Goal: Information Seeking & Learning: Find specific page/section

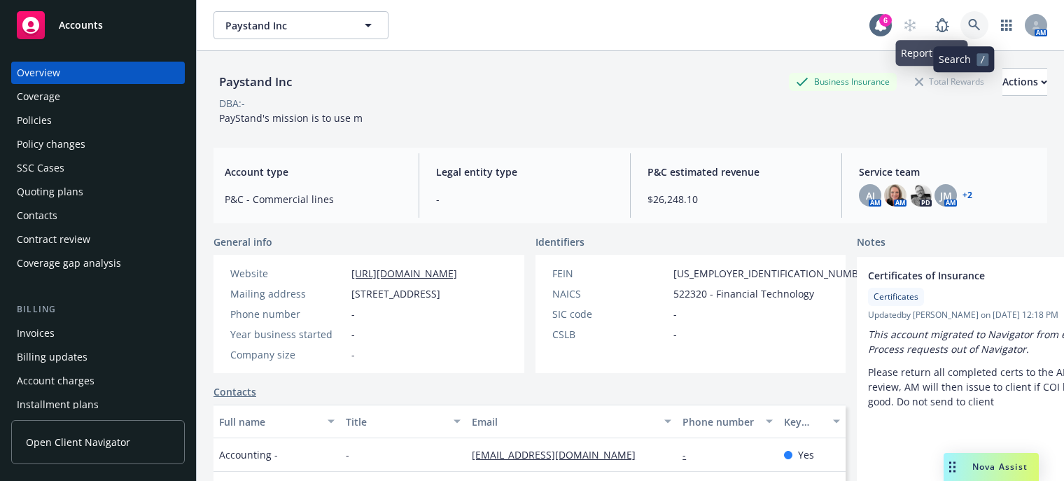
click at [968, 23] on icon at bounding box center [974, 25] width 13 height 13
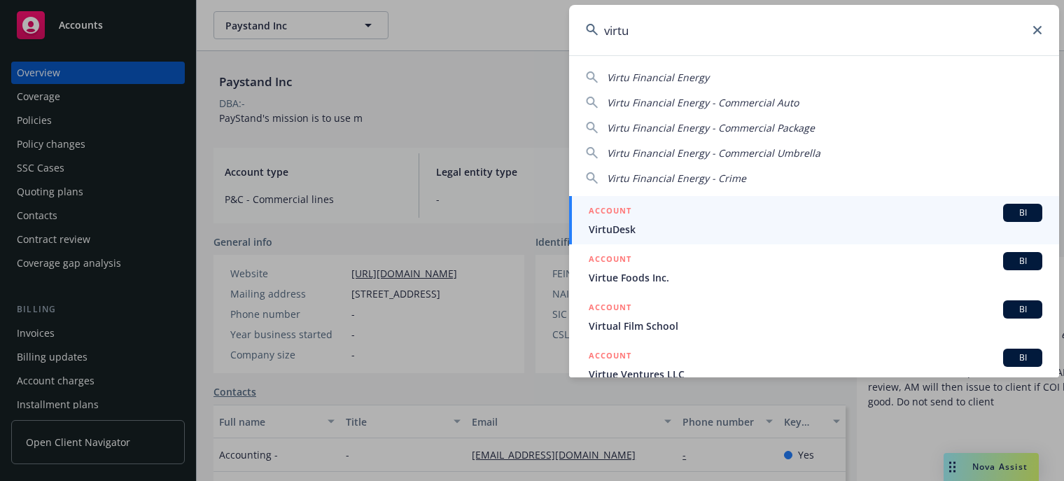
click at [652, 75] on span "Virtu Financial Energy" at bounding box center [658, 77] width 102 height 13
type input "Virtu Financial Energy"
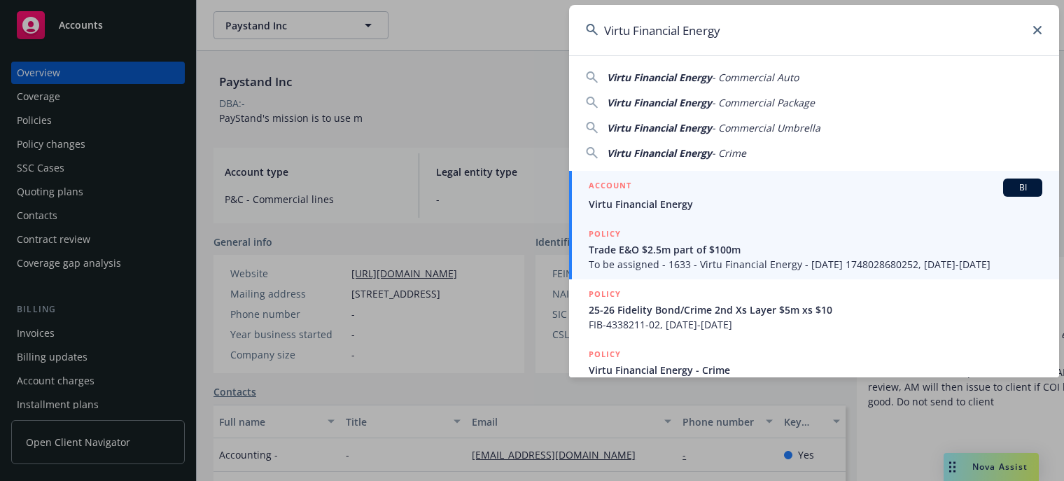
click at [722, 199] on span "Virtu Financial Energy" at bounding box center [815, 204] width 453 height 15
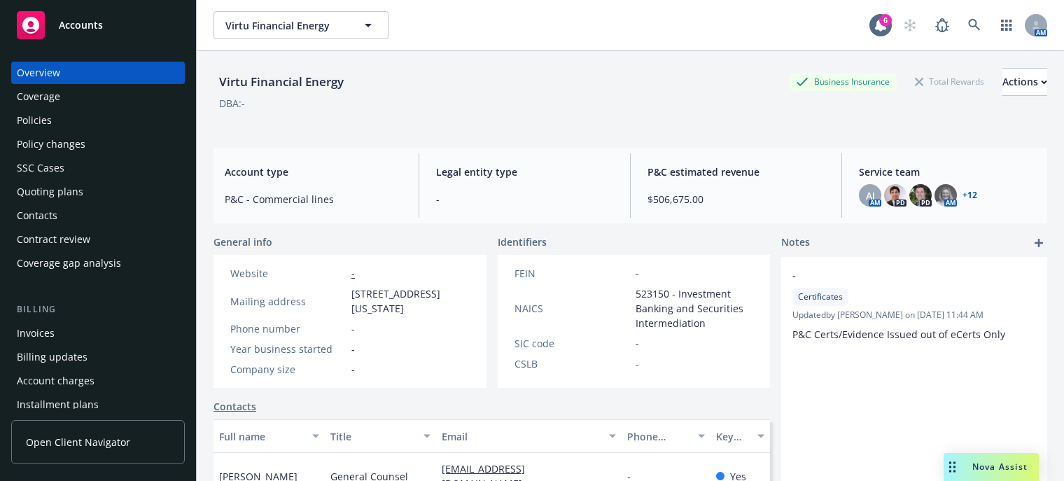
click at [29, 335] on div "Invoices" at bounding box center [36, 333] width 38 height 22
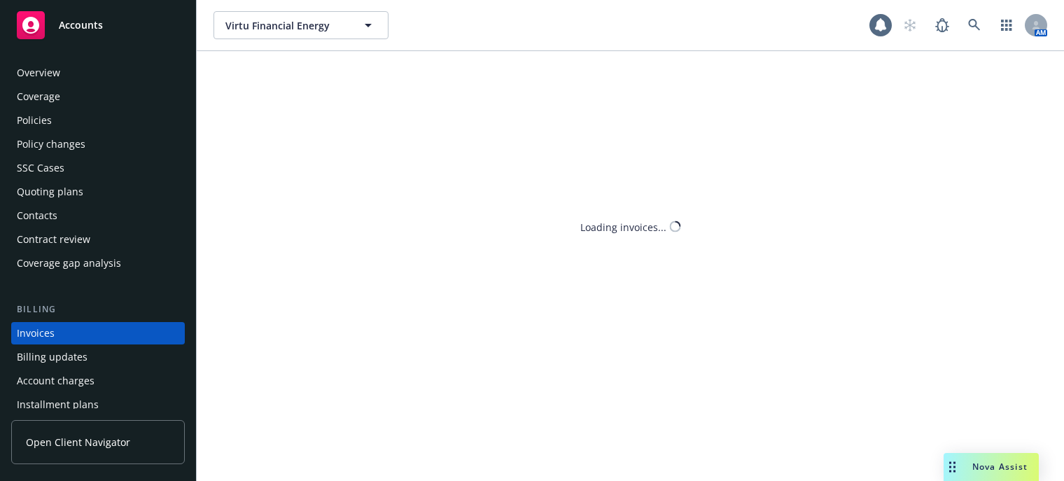
scroll to position [70, 0]
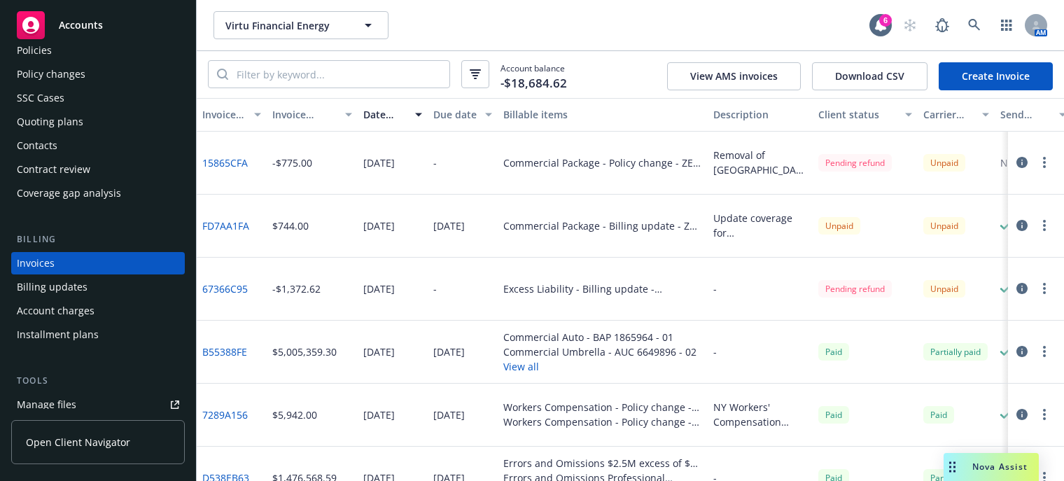
click at [233, 346] on link "B55388FE" at bounding box center [224, 351] width 45 height 15
click at [973, 17] on link at bounding box center [974, 25] width 28 height 28
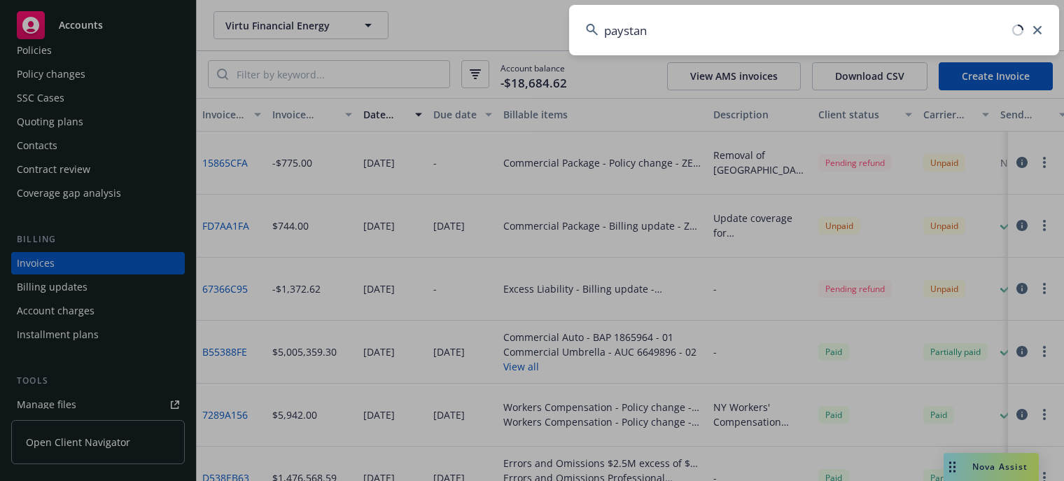
type input "paystand"
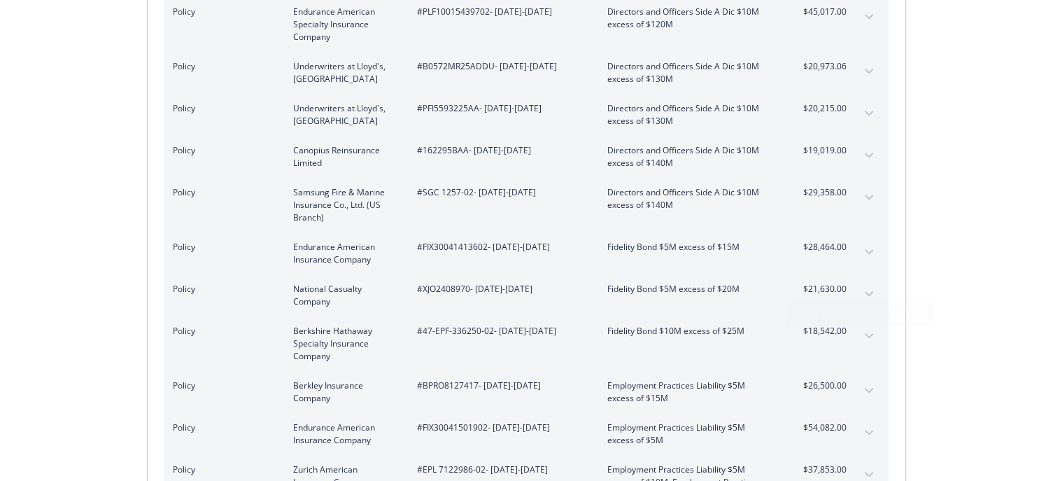
scroll to position [1190, 0]
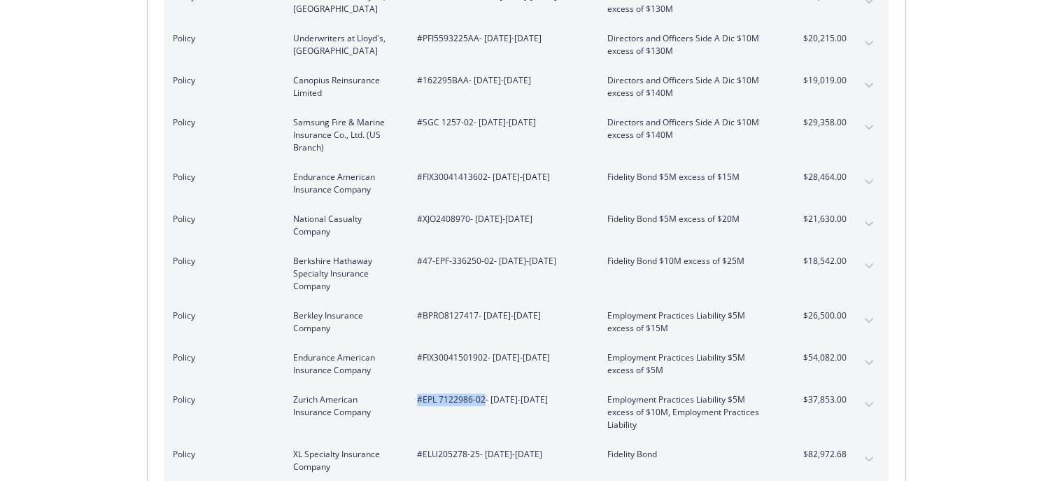
drag, startPoint x: 410, startPoint y: 394, endPoint x: 482, endPoint y: 391, distance: 72.1
click at [482, 393] on div "Policy Zurich American Insurance Company #EPL 7122986-02 - [DATE]-[DATE] Employ…" at bounding box center [510, 412] width 674 height 38
click at [469, 402] on div "#EPL 7122986-02 - [DATE]-[DATE]" at bounding box center [501, 412] width 168 height 38
click at [587, 411] on div "Policy Zurich American Insurance Company #EPL 7122986-02 - [DATE]-[DATE] Employ…" at bounding box center [510, 412] width 674 height 38
click at [868, 393] on button "expand content" at bounding box center [869, 404] width 22 height 22
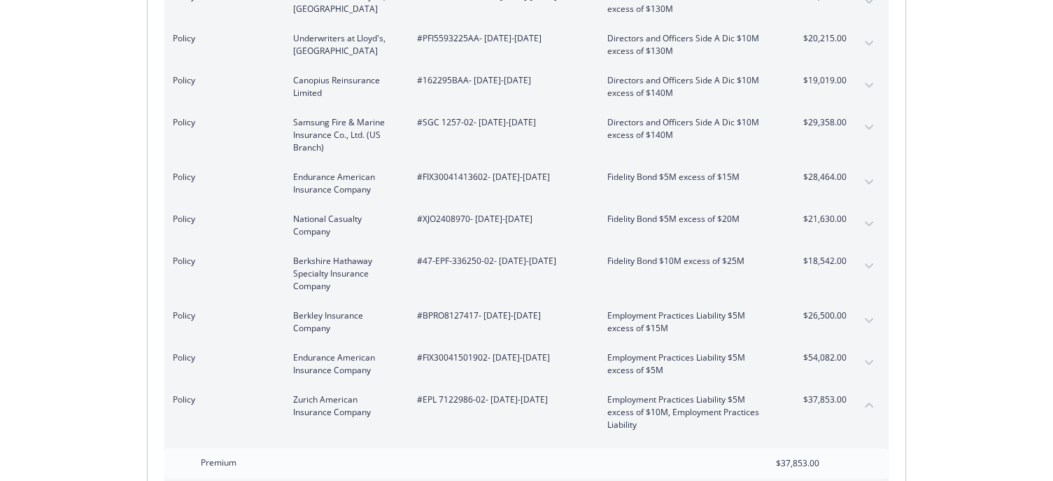
scroll to position [1400, 0]
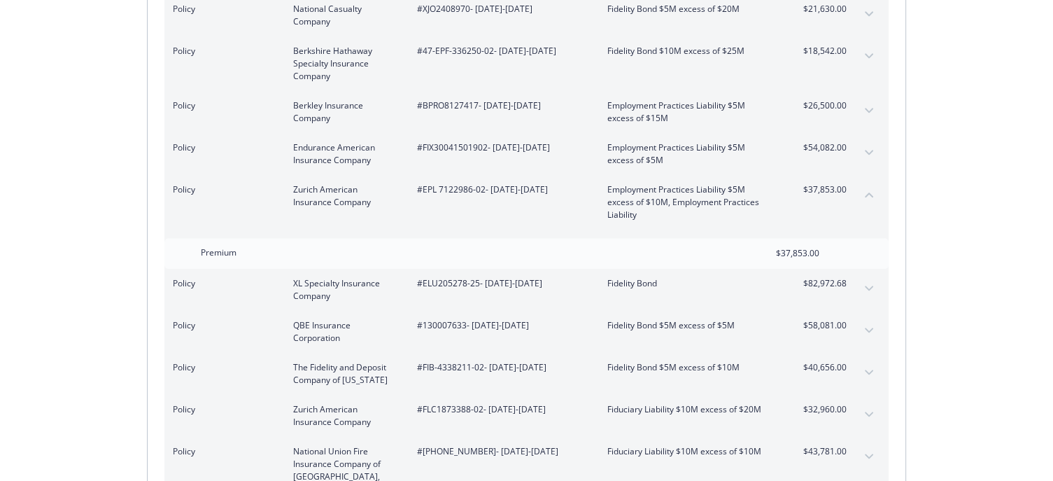
click at [864, 183] on button "collapse content" at bounding box center [869, 194] width 22 height 22
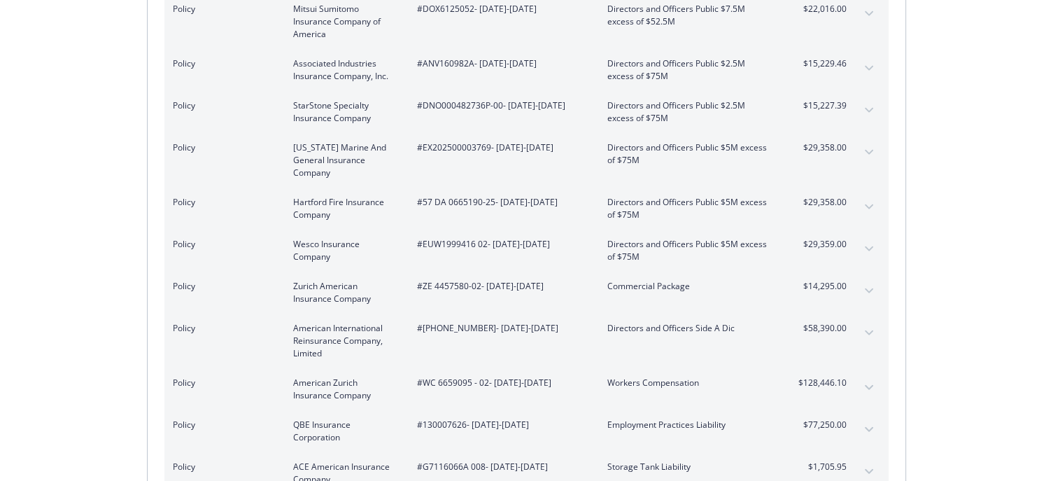
scroll to position [3362, 0]
